Goal: Find specific page/section: Find specific page/section

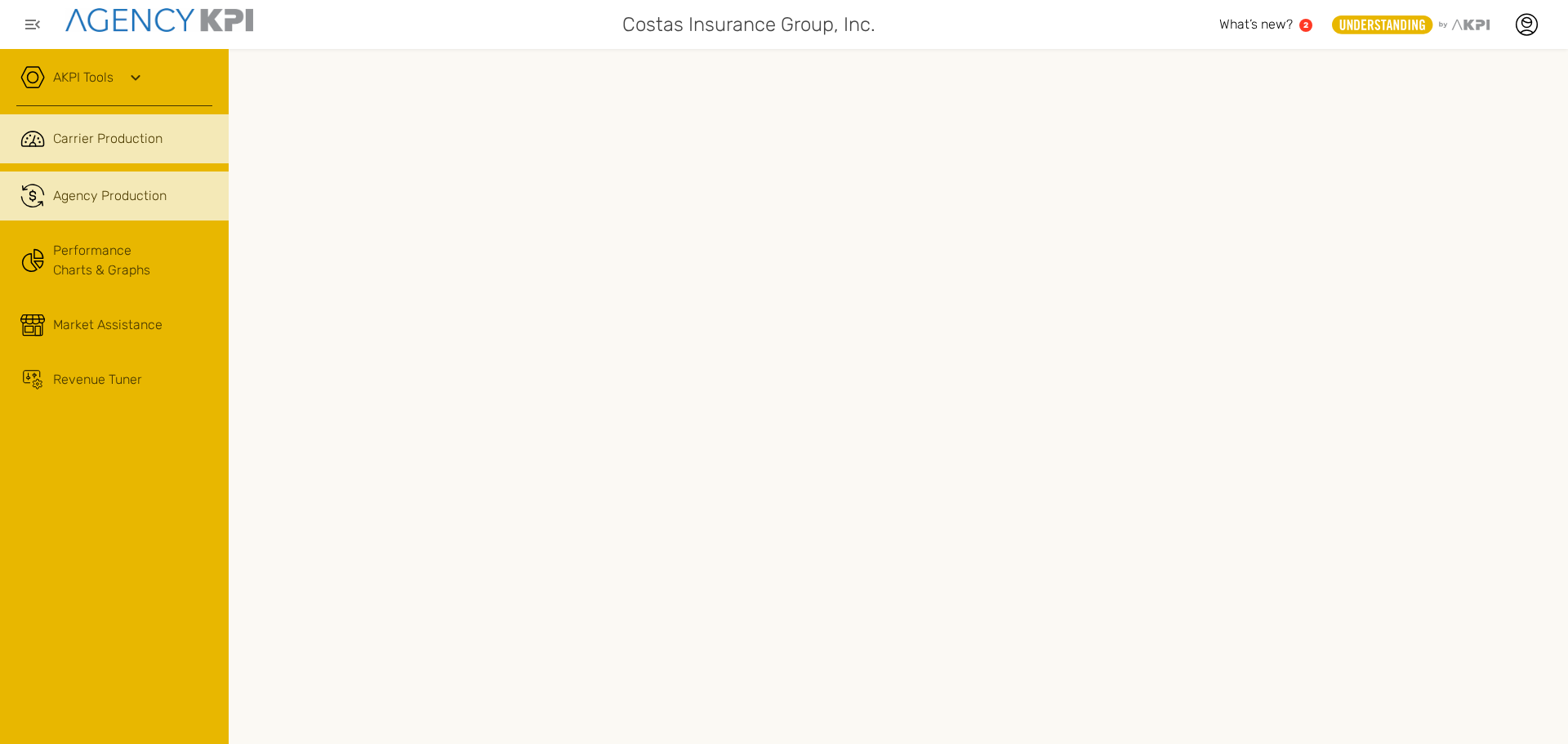
click at [129, 203] on span "Agency Production" at bounding box center [110, 196] width 113 height 20
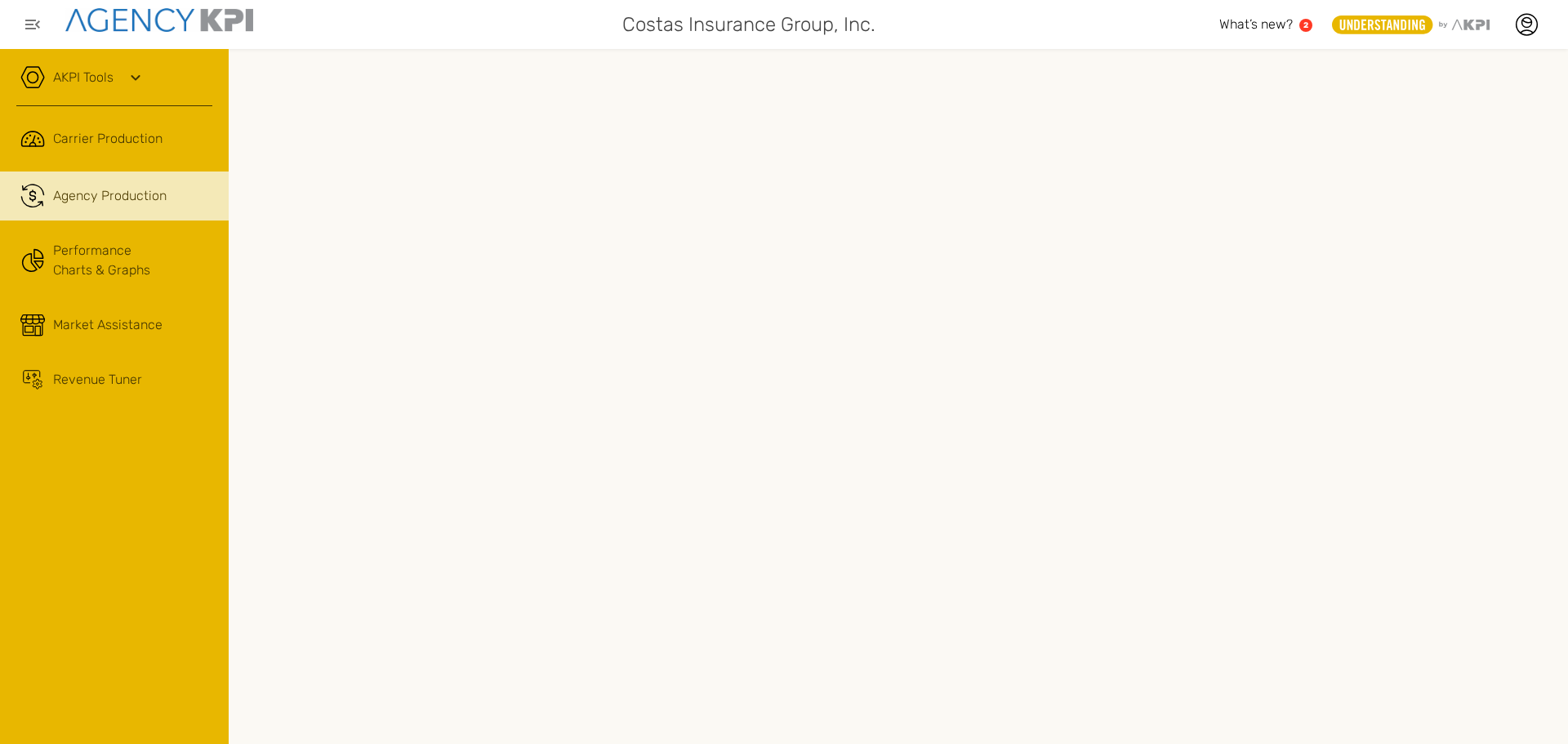
click at [67, 72] on link "AKPI Tools" at bounding box center [83, 77] width 60 height 20
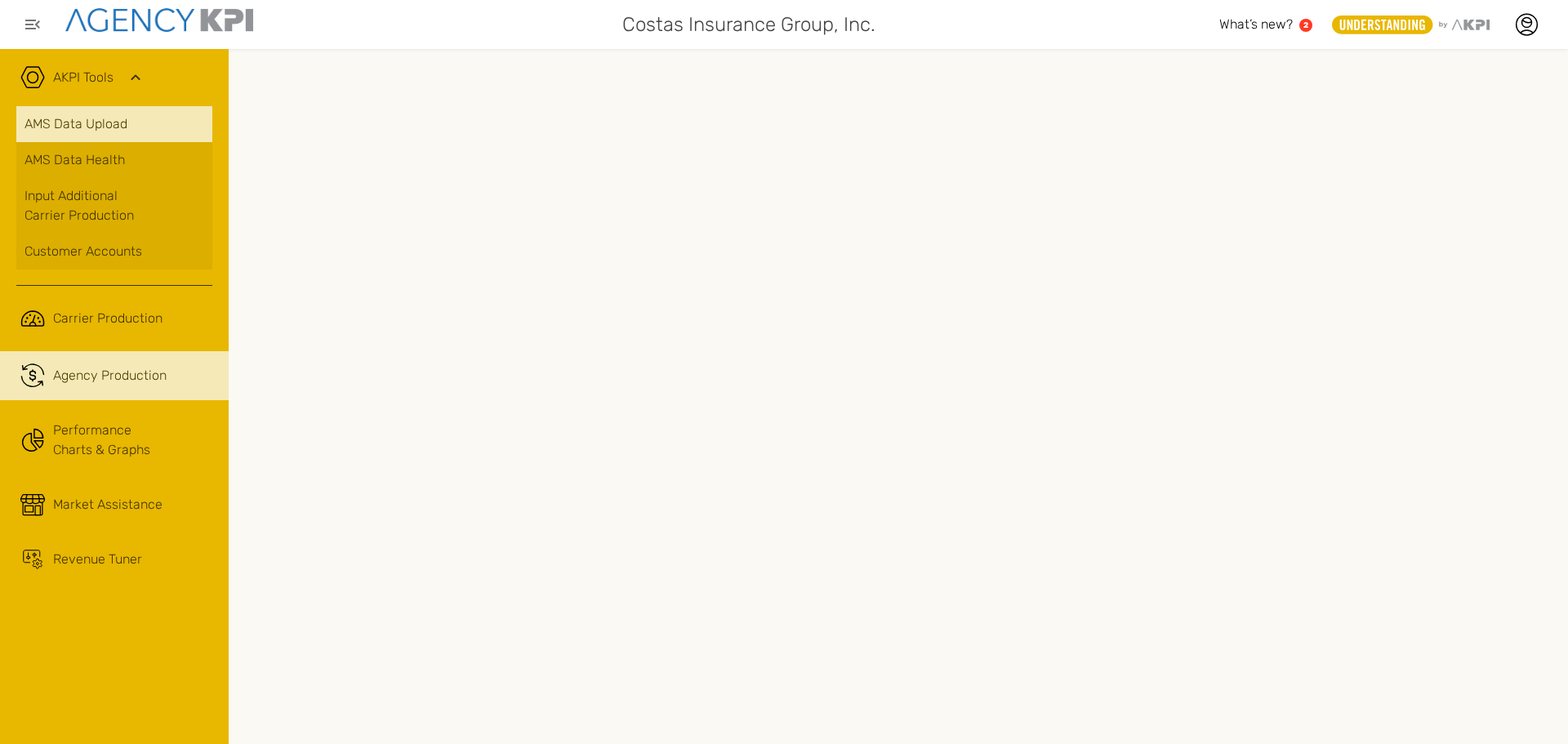
click at [75, 121] on link "AMS Data Upload" at bounding box center [114, 124] width 196 height 36
click at [102, 126] on link "AMS Data Upload" at bounding box center [114, 124] width 196 height 36
